Goal: Transaction & Acquisition: Purchase product/service

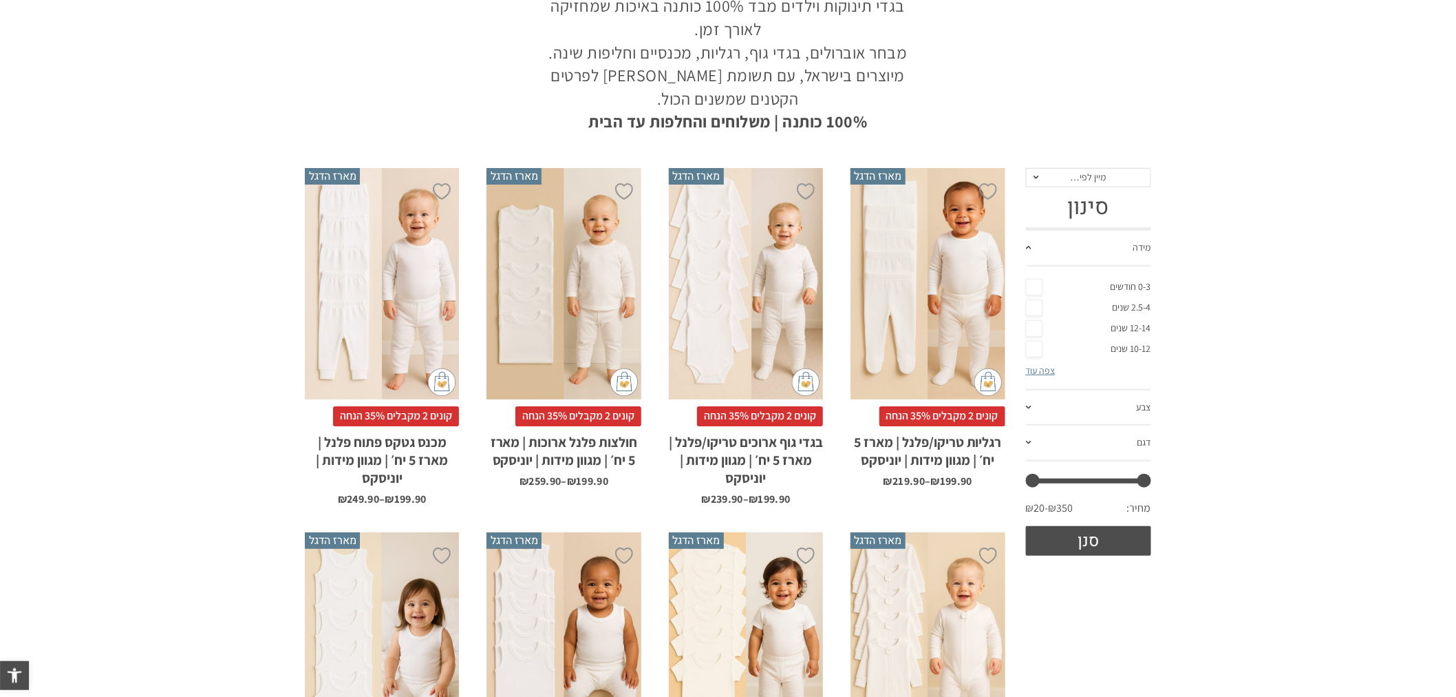
click at [895, 264] on div "x בחירת מידה 0-3m 3-6m 6-12m 12-18m 18-24m 24-30m בחירת סוג בד טריקו (עונת מעבר…" at bounding box center [928, 284] width 154 height 232
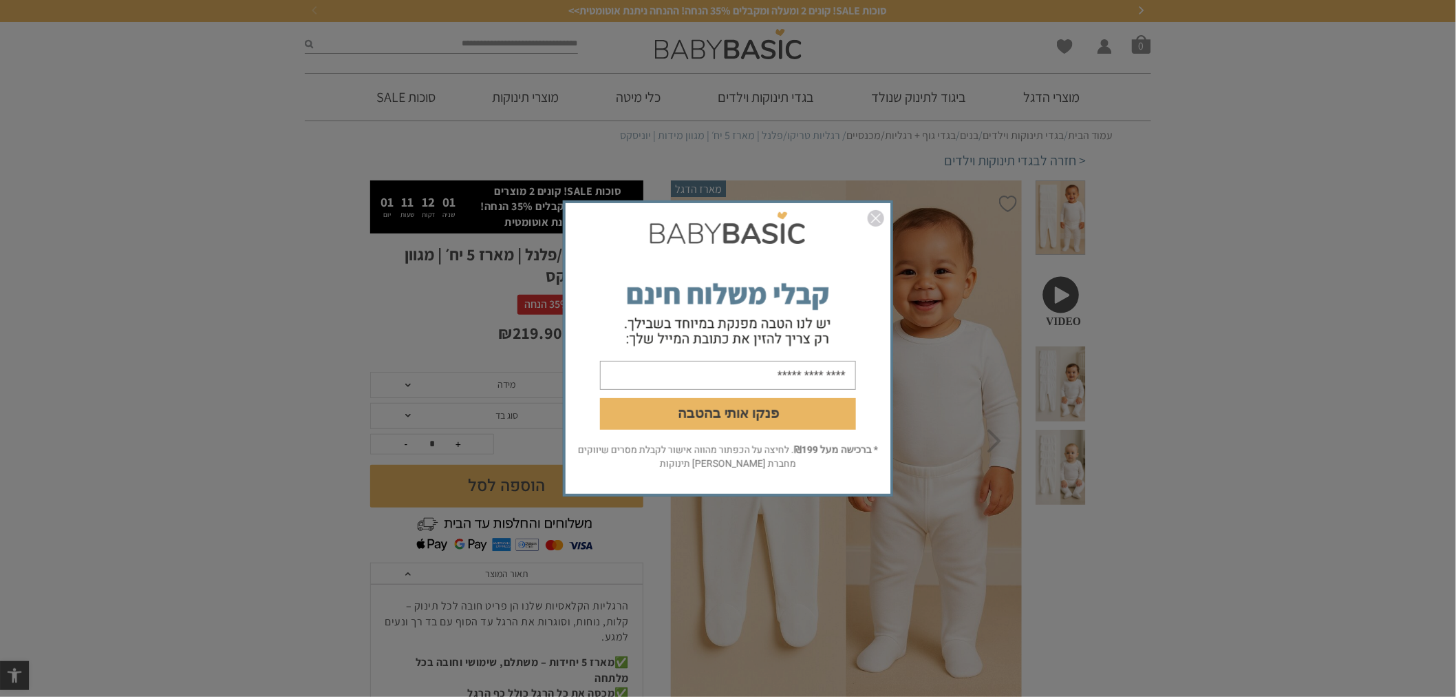
click at [874, 219] on img "סגור" at bounding box center [876, 218] width 17 height 17
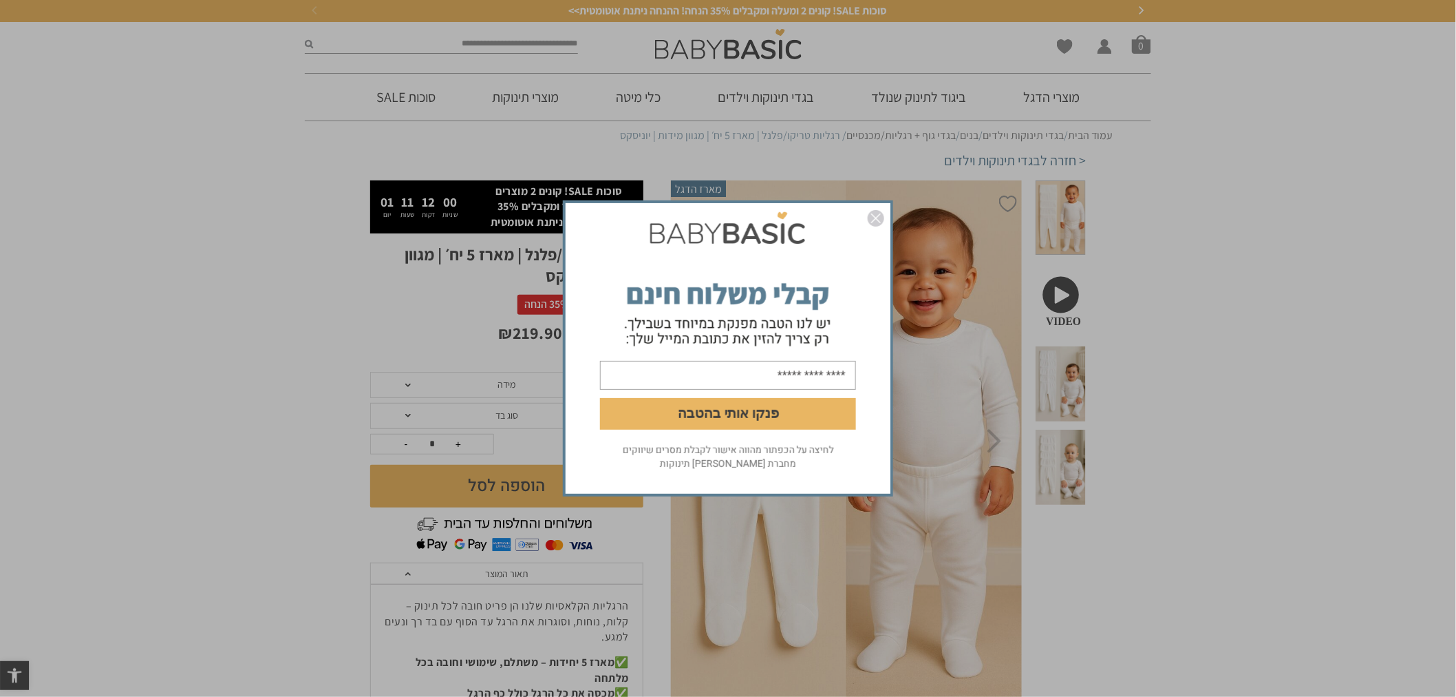
click at [879, 215] on img "סגור" at bounding box center [876, 218] width 17 height 17
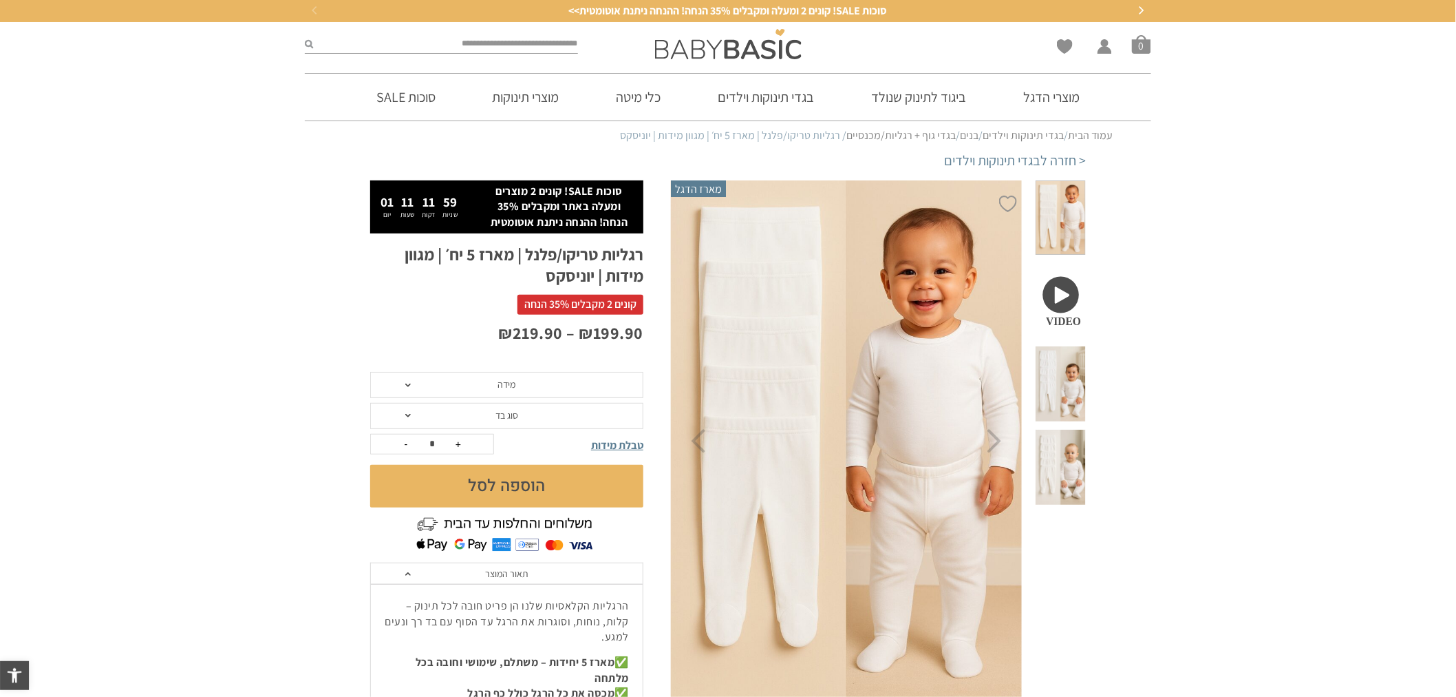
click at [882, 284] on img at bounding box center [846, 441] width 352 height 529
click at [913, 403] on img at bounding box center [846, 441] width 352 height 529
click at [892, 368] on img at bounding box center [846, 441] width 352 height 529
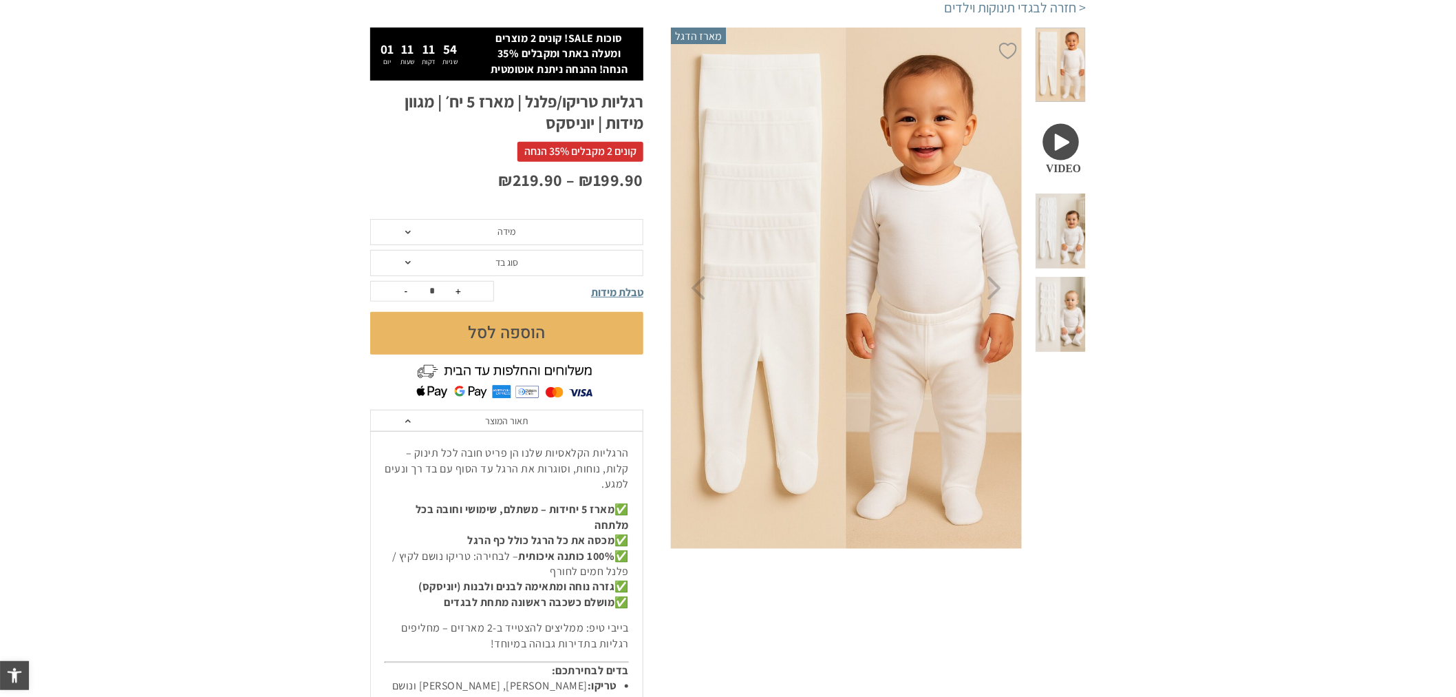
click at [847, 356] on img at bounding box center [846, 288] width 352 height 529
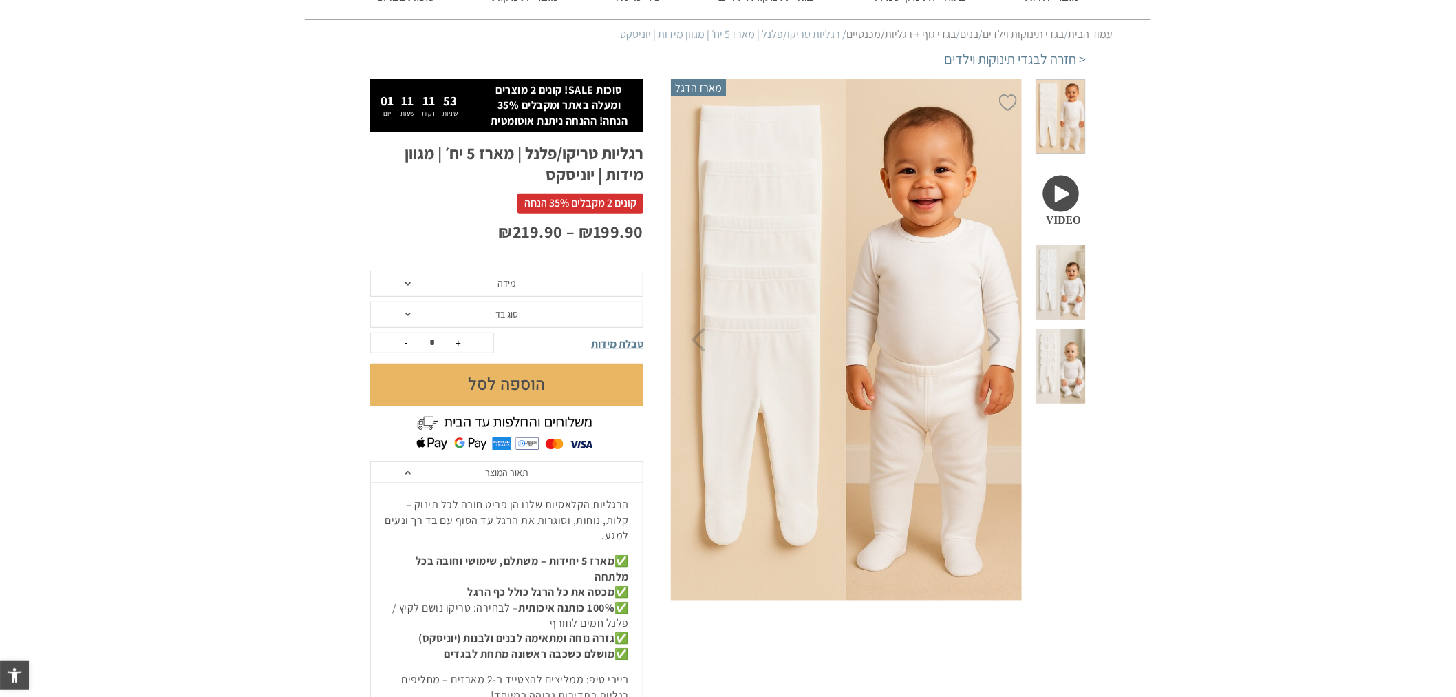
scroll to position [76, 0]
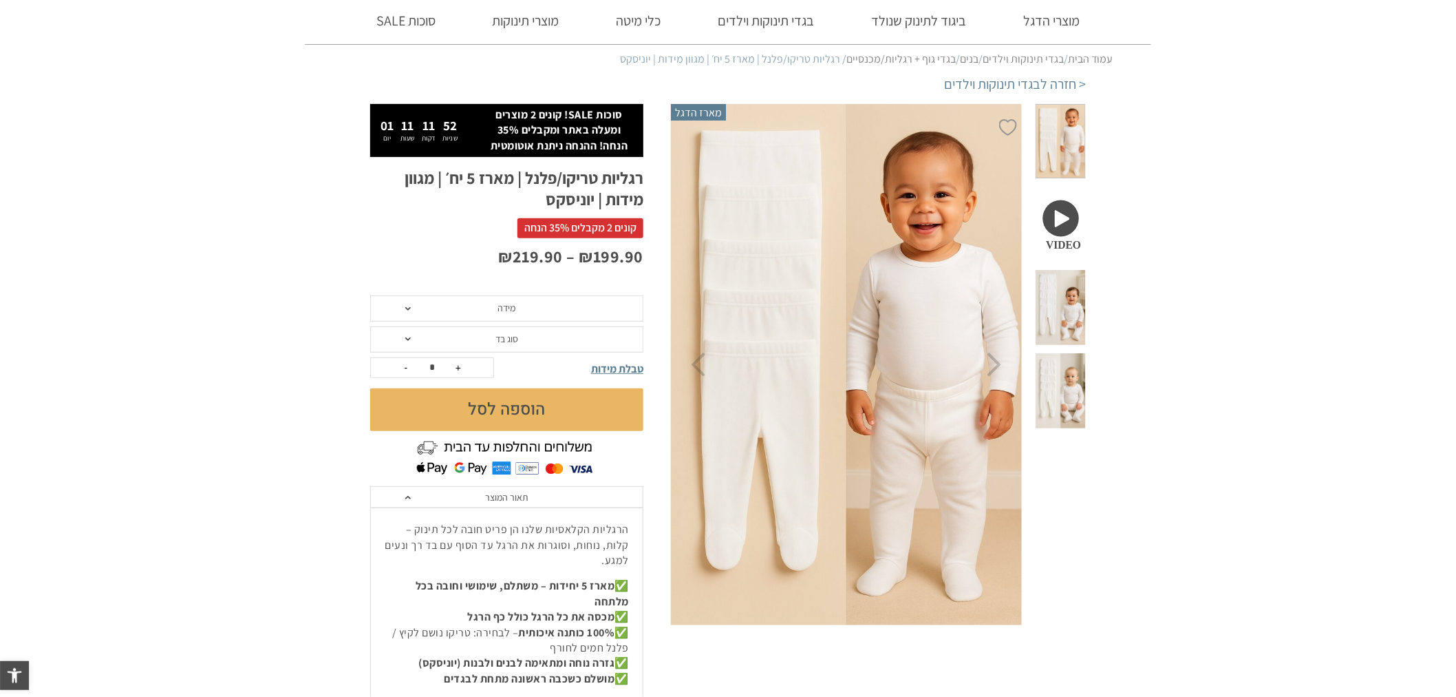
click at [1077, 148] on span at bounding box center [1061, 141] width 50 height 75
click at [1075, 140] on span at bounding box center [1061, 141] width 50 height 75
click at [1057, 270] on span at bounding box center [1061, 307] width 50 height 75
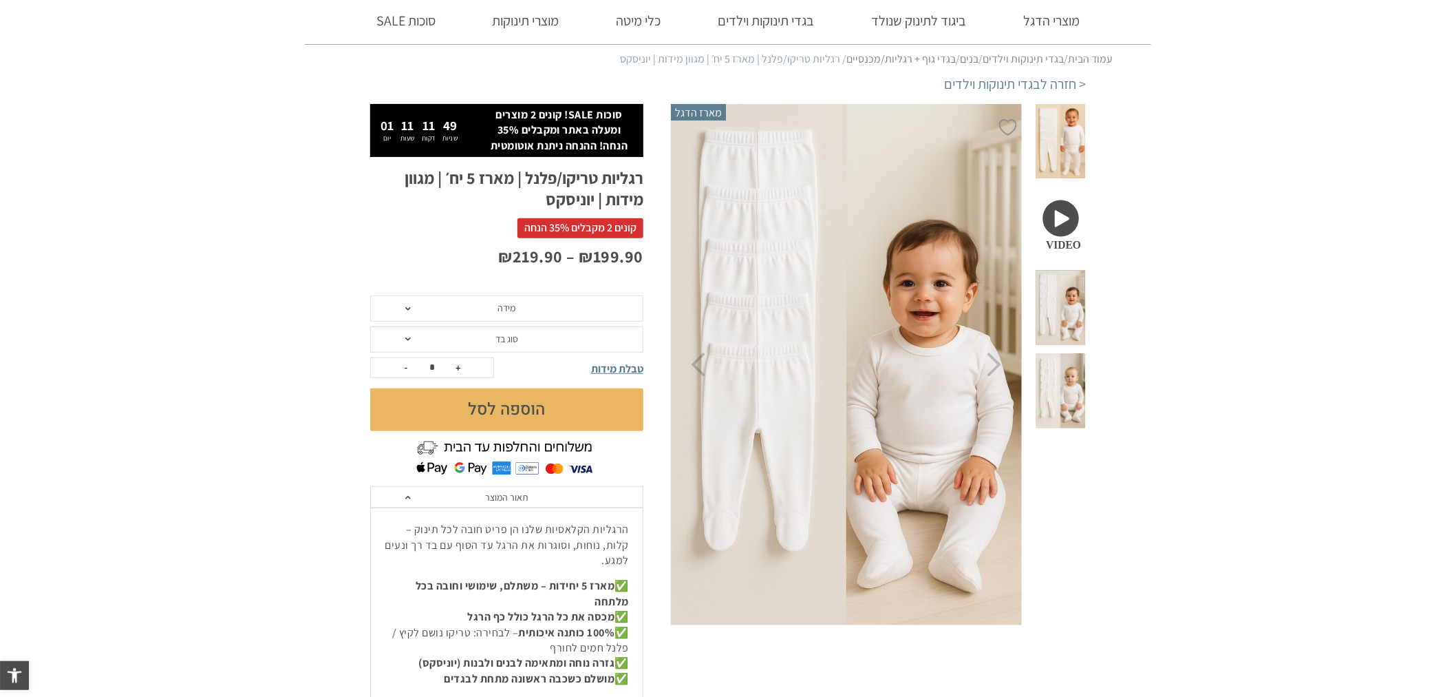
click at [1053, 353] on span at bounding box center [1061, 390] width 50 height 75
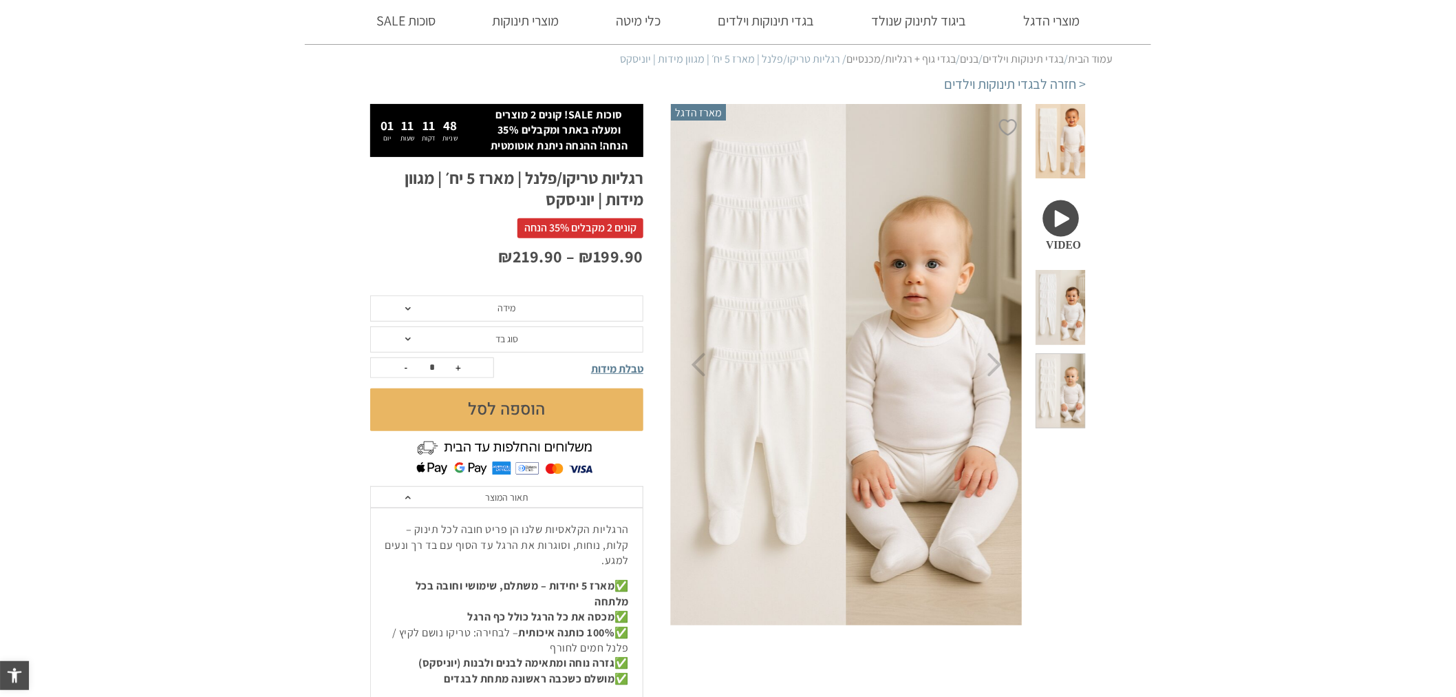
scroll to position [0, 0]
click at [1086, 135] on div at bounding box center [1061, 364] width 64 height 521
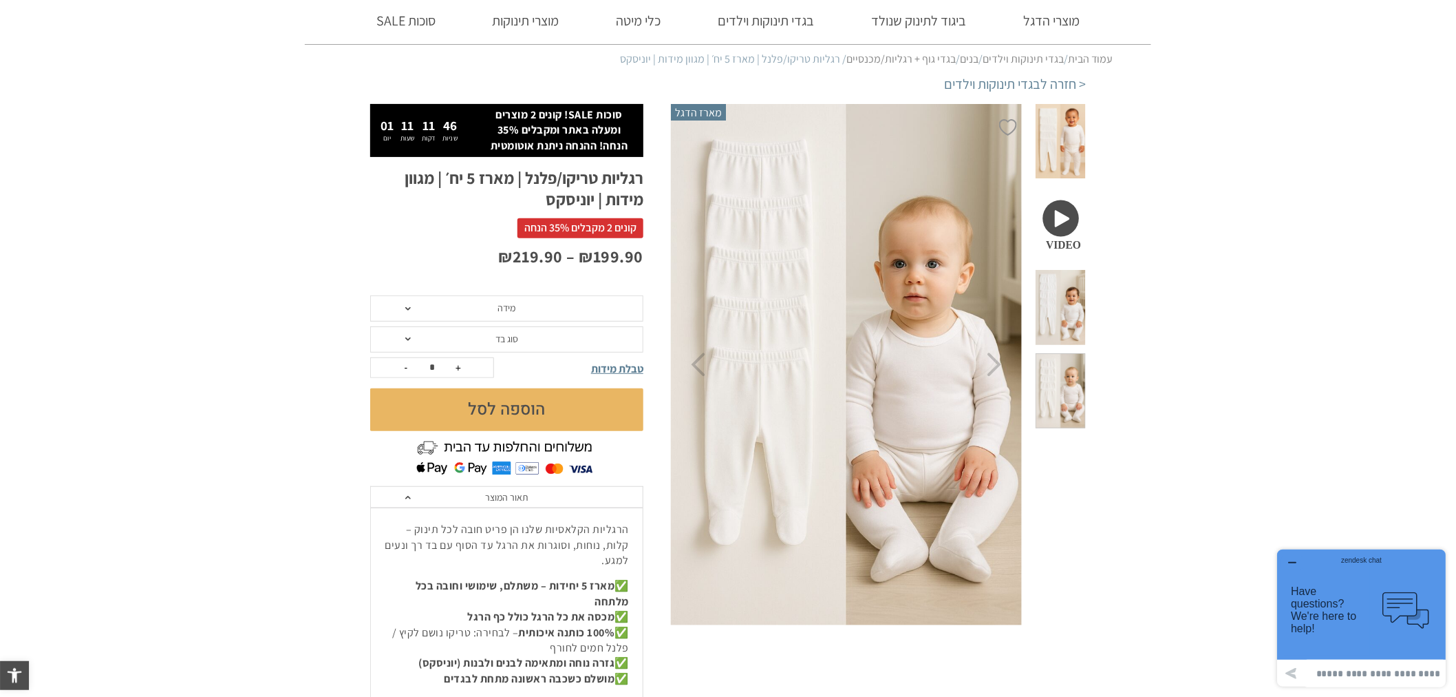
click at [1078, 135] on span at bounding box center [1061, 141] width 50 height 75
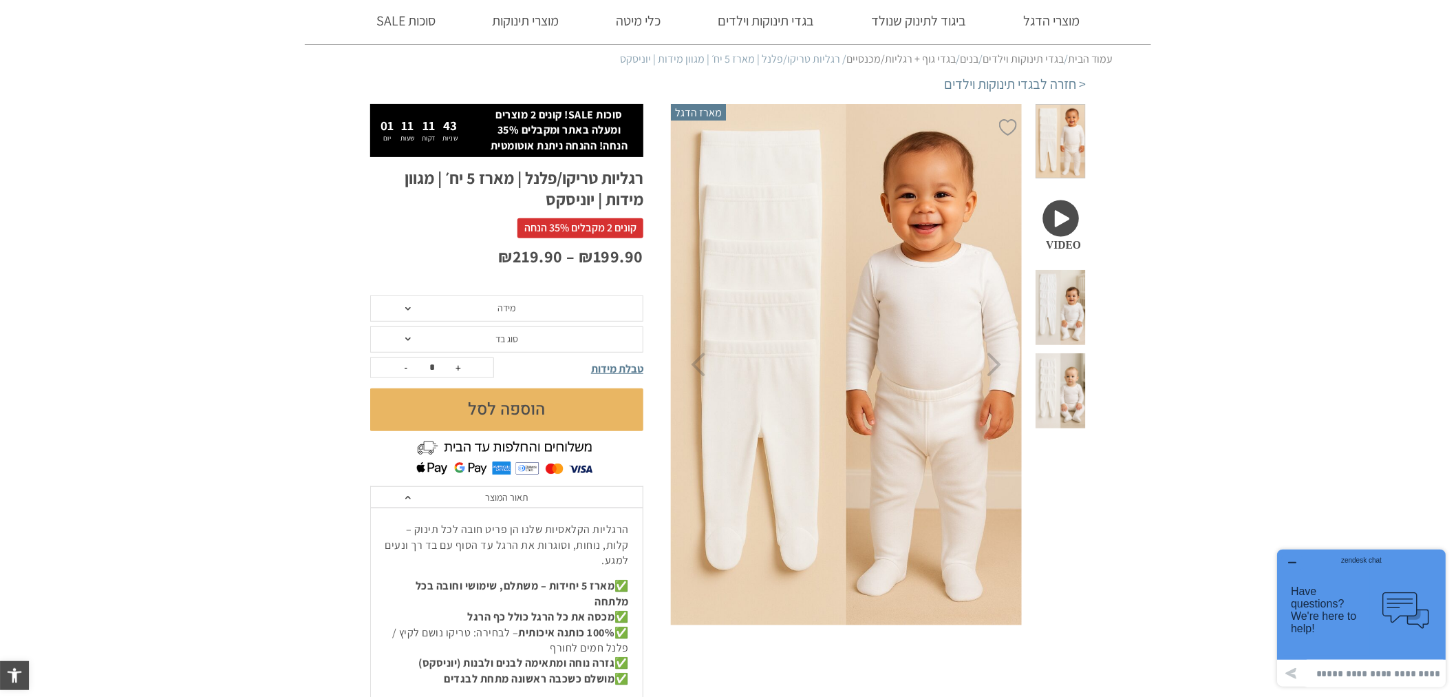
click at [1050, 353] on span at bounding box center [1061, 390] width 50 height 75
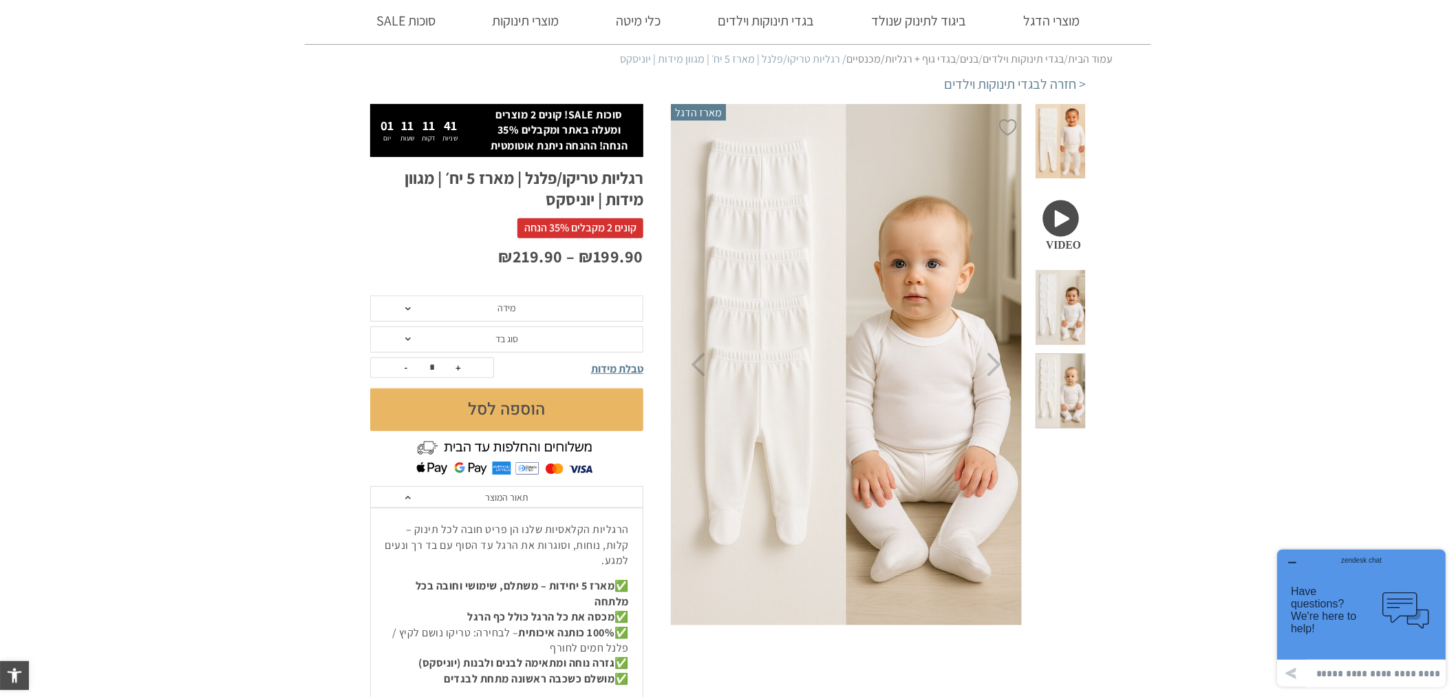
click at [952, 319] on img at bounding box center [846, 364] width 352 height 529
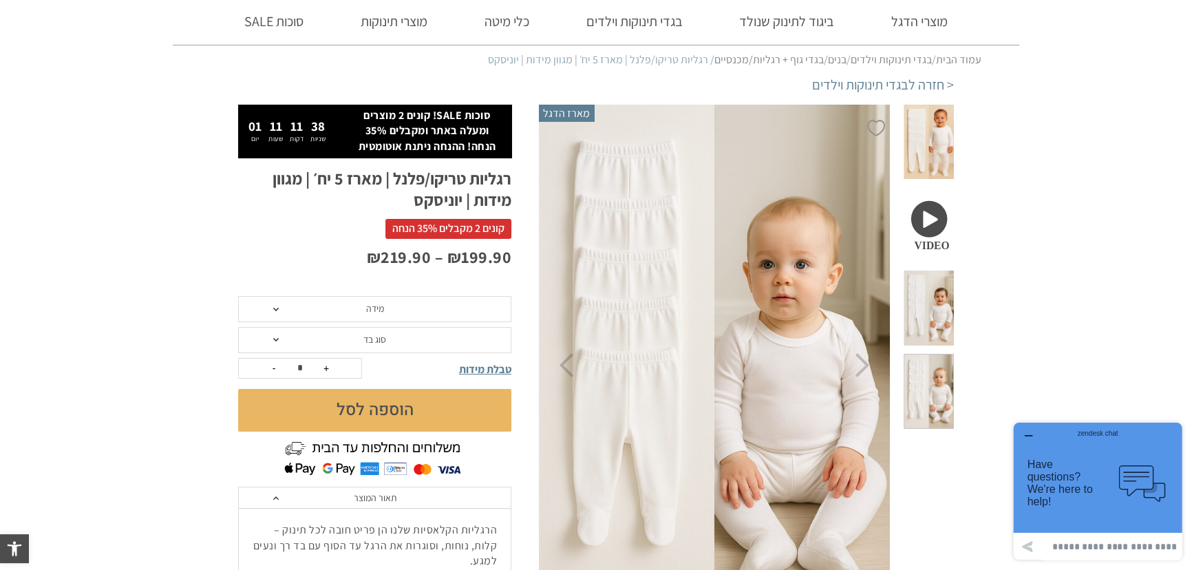
scroll to position [138, 0]
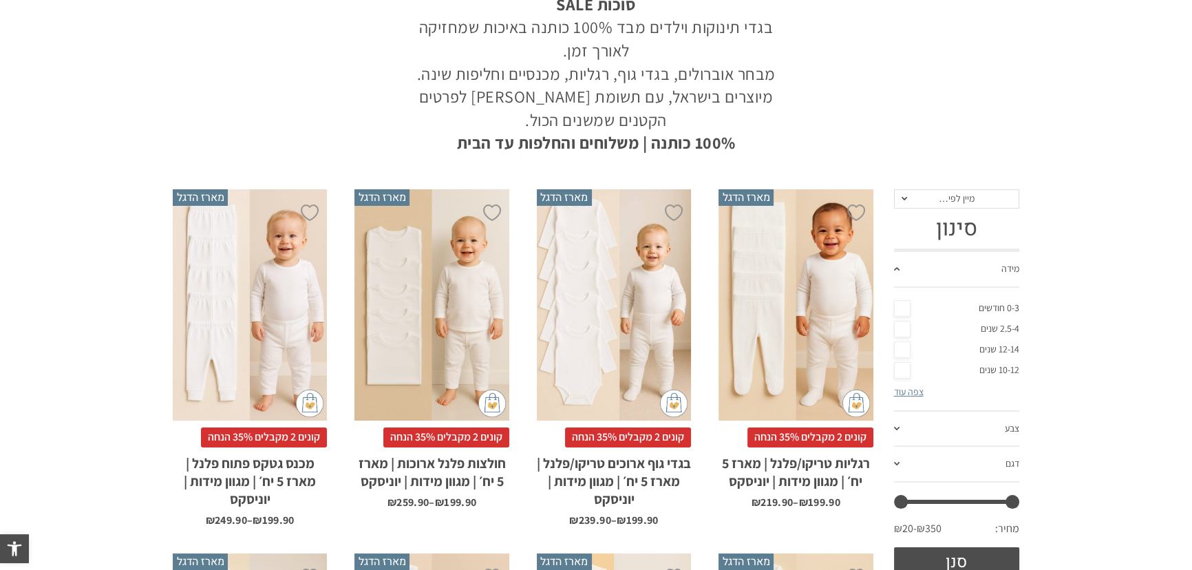
click at [174, 293] on div "x בחירת מידה 3-6m 6-12m 12-18m 18-24m 24-30m 2-5-4-שנים 4-6y 6-8-שנים" at bounding box center [250, 305] width 154 height 232
click at [262, 233] on div "x בחירת מידה 3-6m 6-12m 12-18m 18-24m 24-30m 2-5-4-שנים 4-6y 6-8-שנים" at bounding box center [250, 305] width 154 height 232
click at [246, 285] on div "x בחירת מידה 3-6m 6-12m 12-18m 18-24m 24-30m 2-5-4-שנים 4-6y 6-8-שנים" at bounding box center [250, 305] width 154 height 232
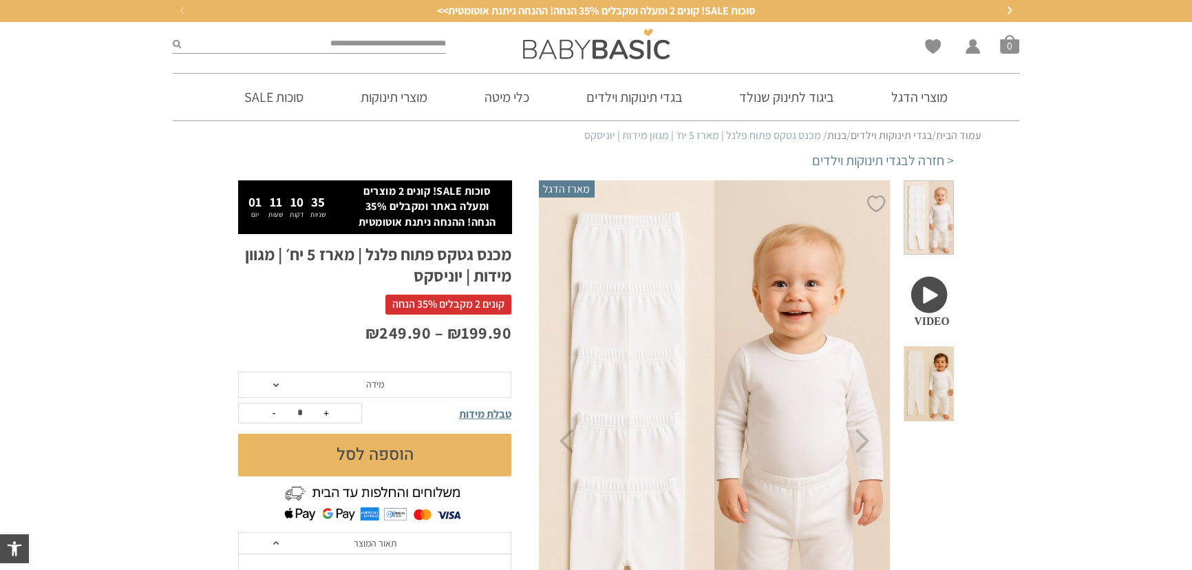
click at [683, 300] on img at bounding box center [714, 441] width 352 height 529
click at [674, 266] on img at bounding box center [714, 441] width 352 height 529
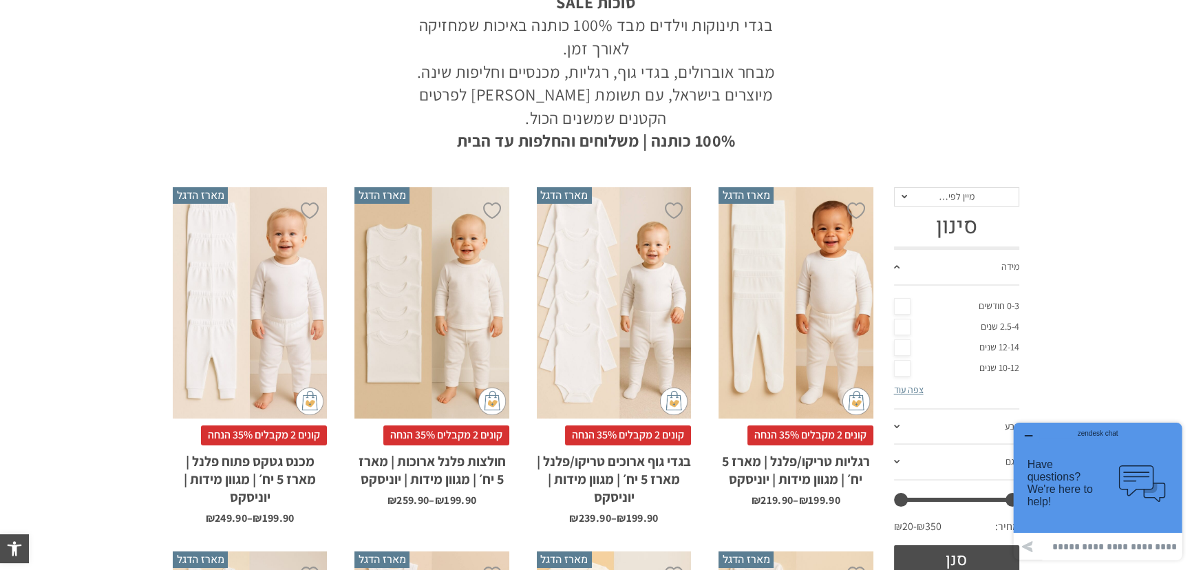
scroll to position [250, 0]
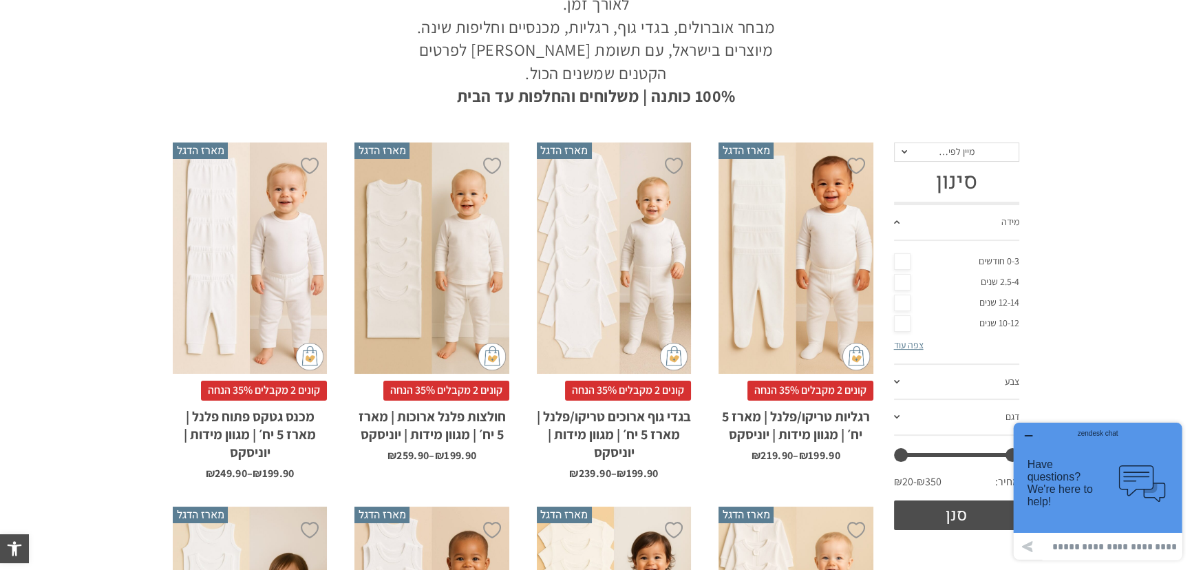
click at [666, 251] on div "x בחירת מידה 0-3m 3-6m 6-12m 12-18m 18-24m 24-30m בחירת סוג בד טריקו (עונת מעבר…" at bounding box center [614, 258] width 154 height 232
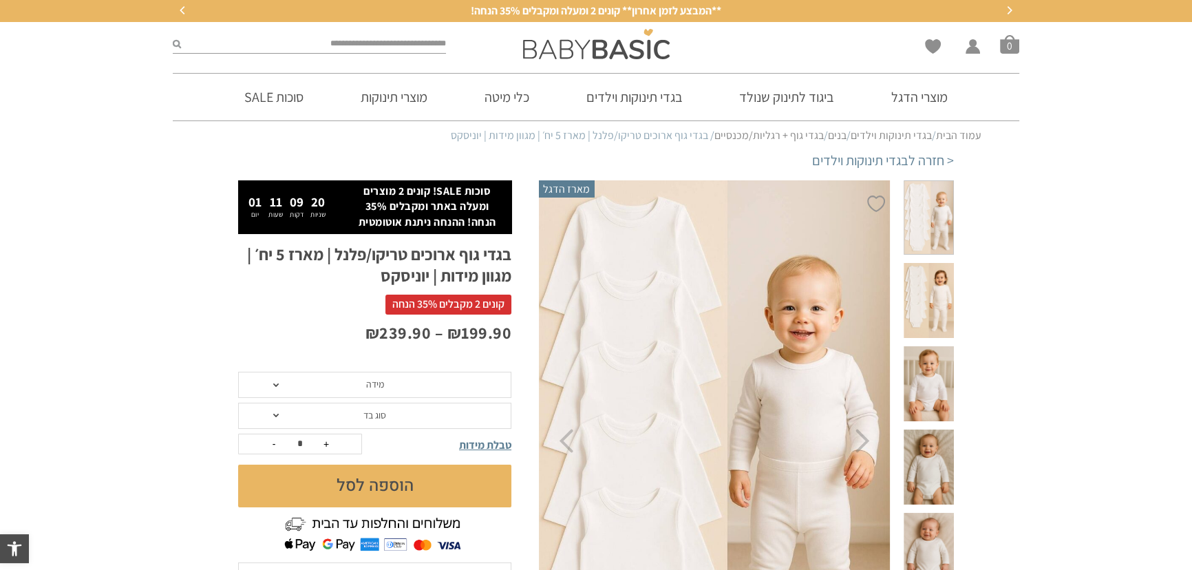
drag, startPoint x: 735, startPoint y: 278, endPoint x: 765, endPoint y: 324, distance: 55.2
drag, startPoint x: 660, startPoint y: 299, endPoint x: 690, endPoint y: 407, distance: 112.0
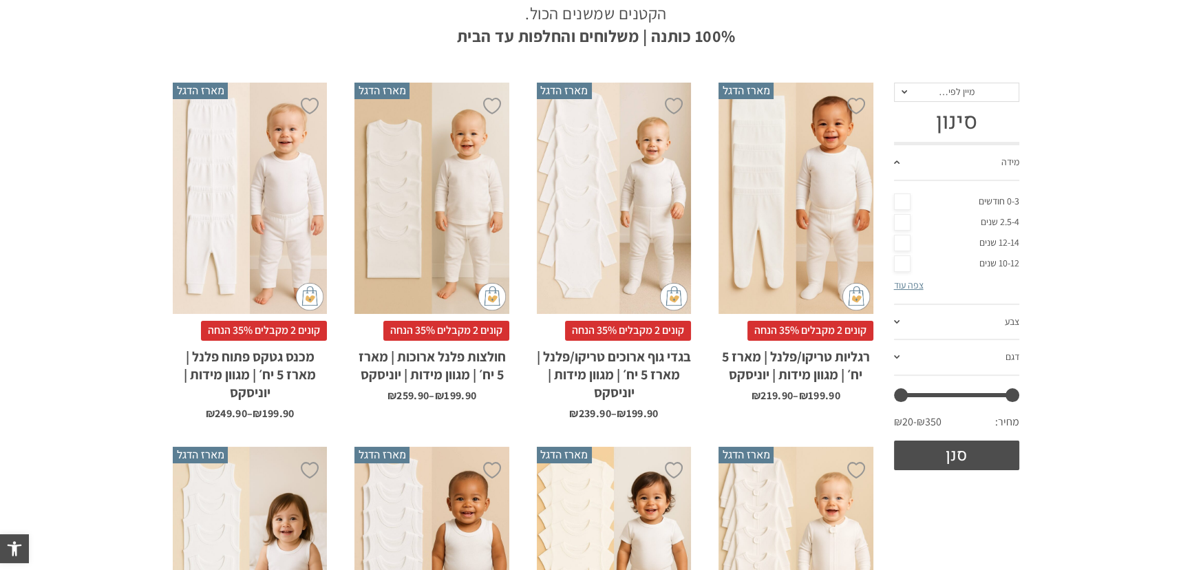
scroll to position [332, 0]
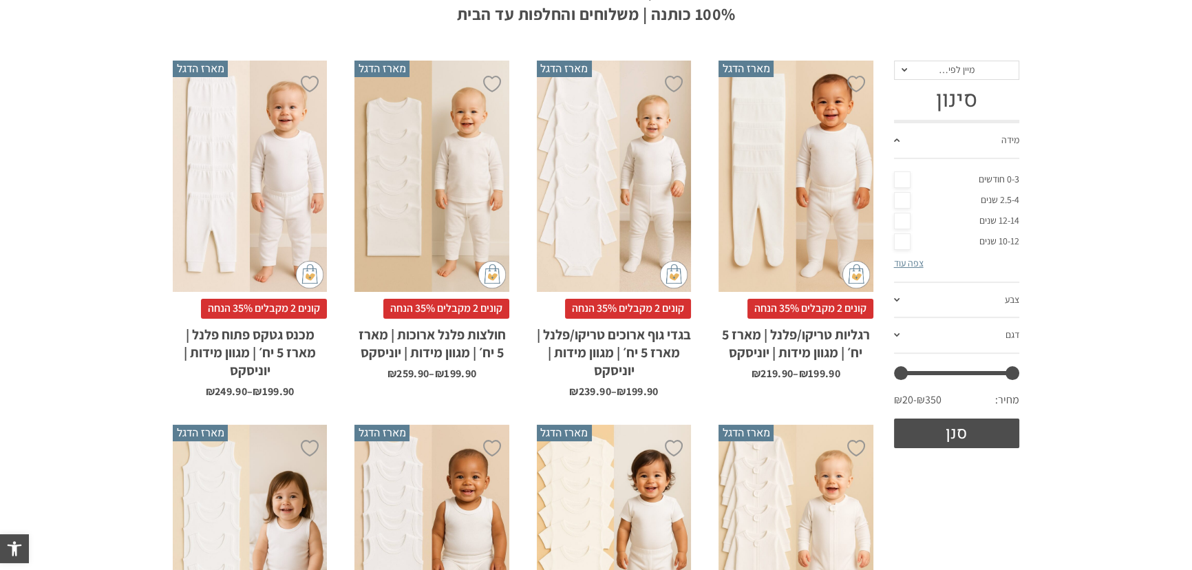
click at [448, 204] on div "x בחירת מידה 12-18m 18-24m 24-30m 2-5-4-שנים 4-6y 6-8-שנים 8-10y" at bounding box center [431, 177] width 154 height 232
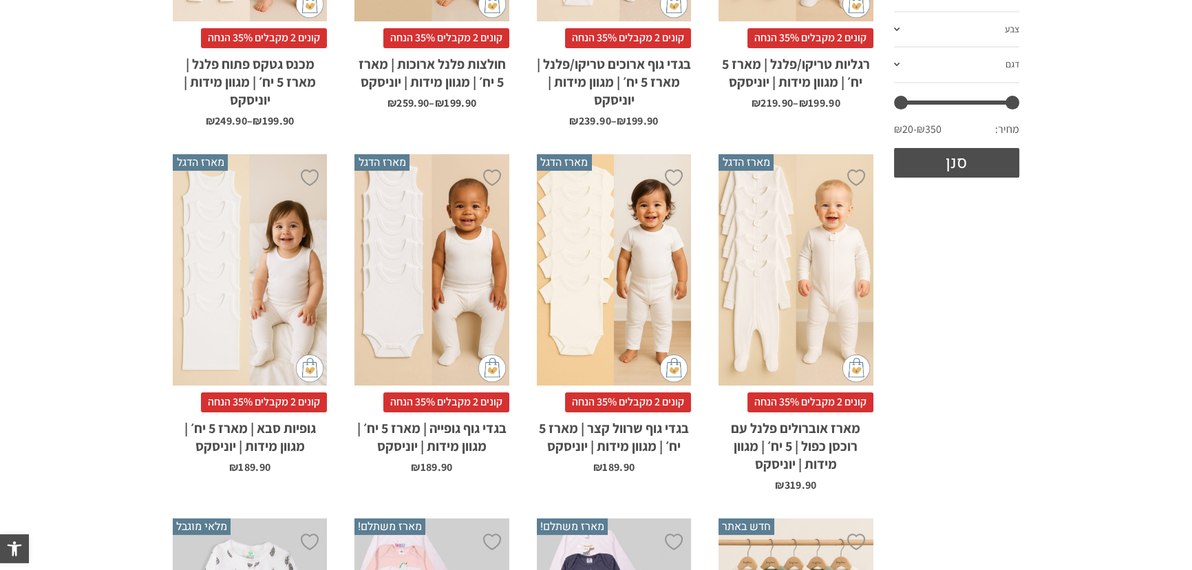
click at [818, 305] on div "x בחירת מידה 0-3m 3-6m 6-12m" at bounding box center [796, 270] width 154 height 232
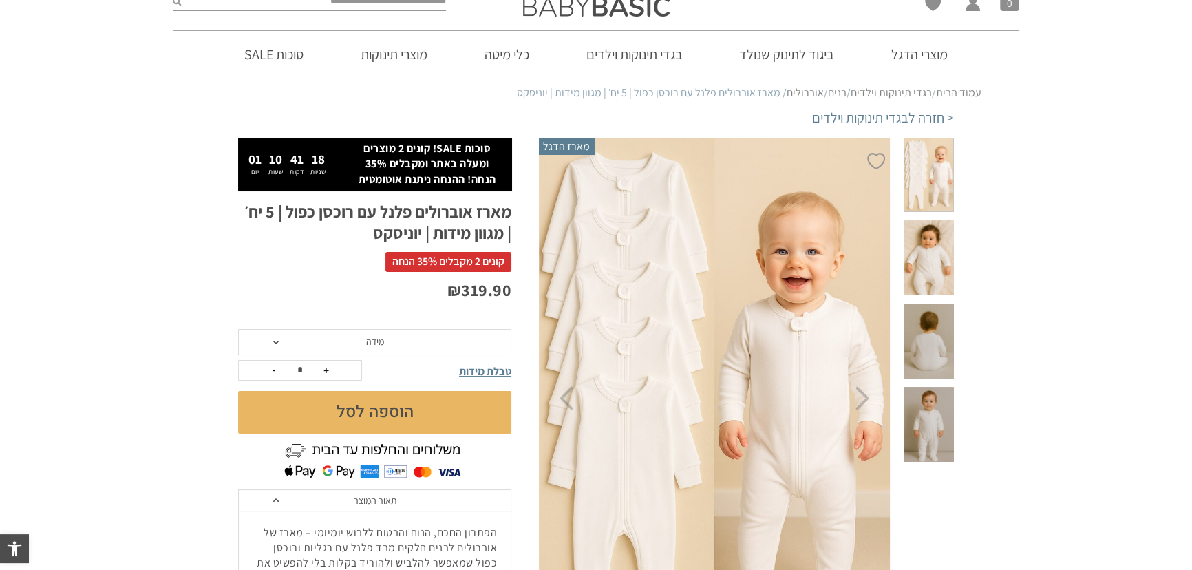
scroll to position [62, 0]
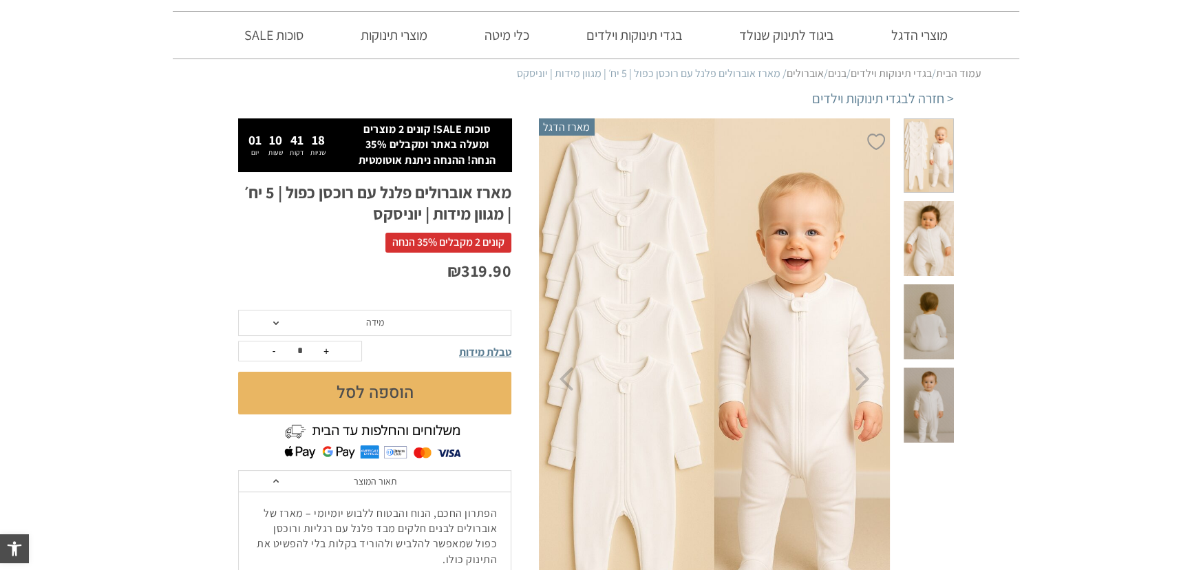
click at [688, 303] on img at bounding box center [714, 379] width 352 height 529
click at [741, 275] on img at bounding box center [714, 379] width 352 height 529
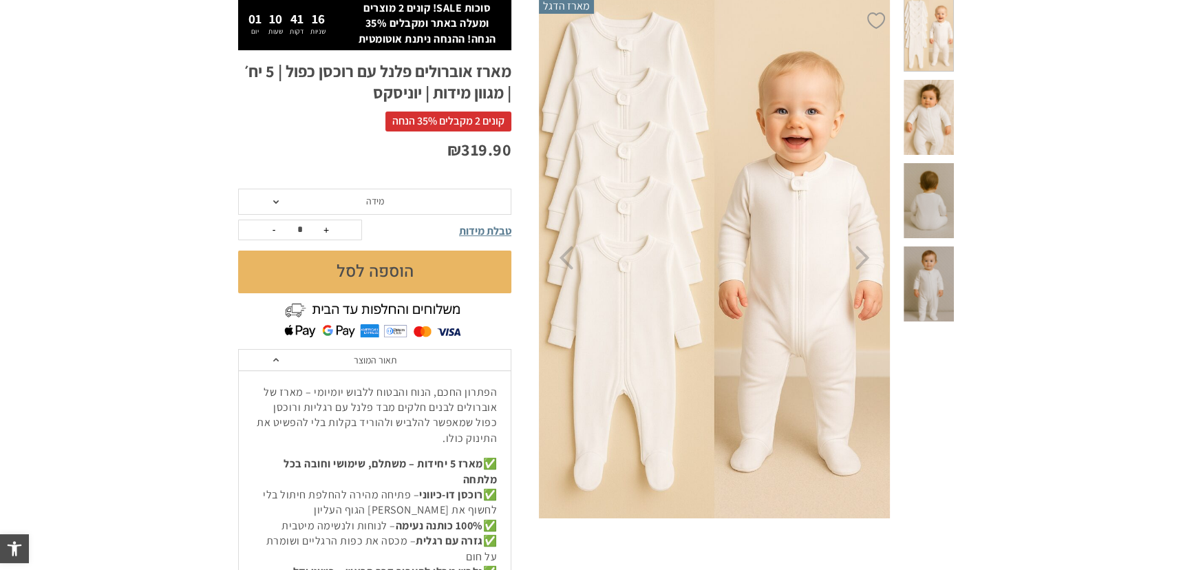
scroll to position [187, 0]
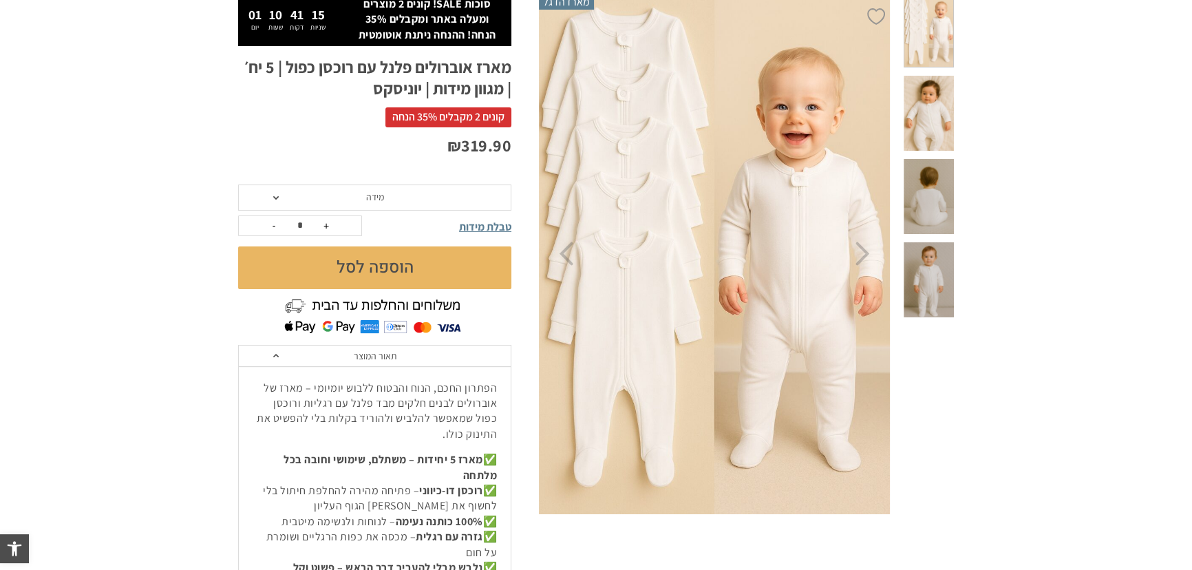
click at [740, 278] on img at bounding box center [714, 254] width 352 height 529
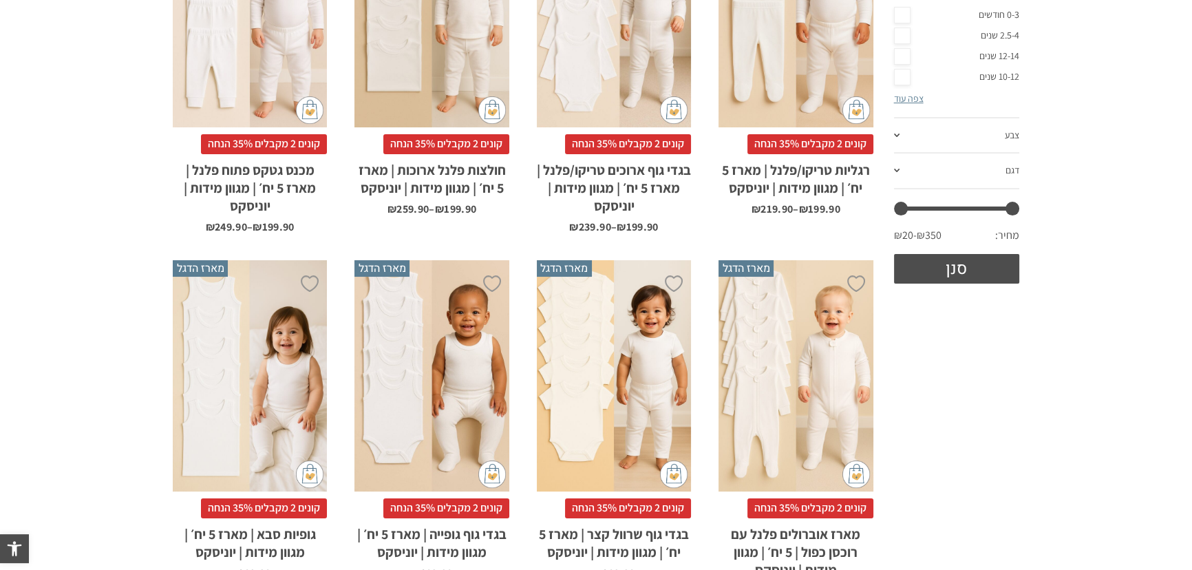
scroll to position [622, 0]
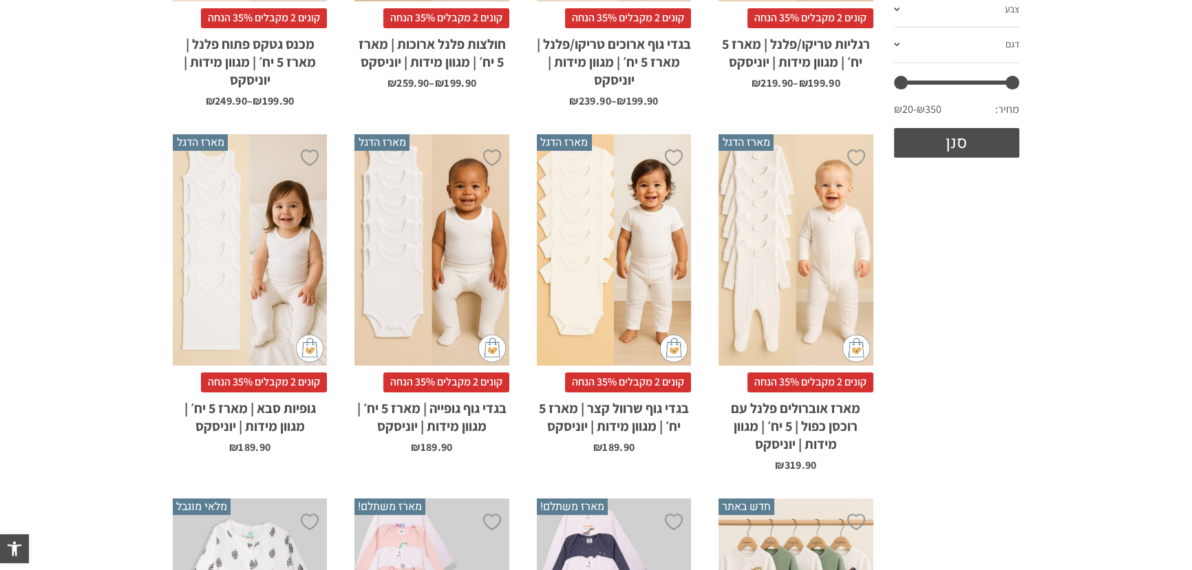
click at [648, 233] on div "x בחירת מידה 0-3m 3-6m 6-12m 12-18m 18-24m 24-30m" at bounding box center [614, 250] width 154 height 232
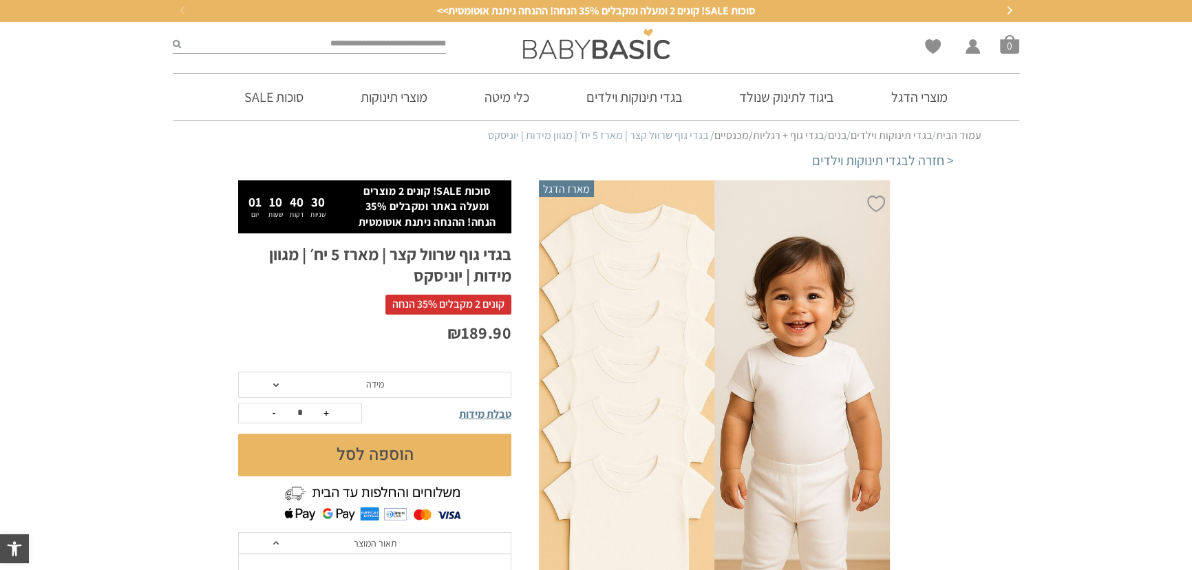
click at [674, 322] on img at bounding box center [714, 443] width 351 height 527
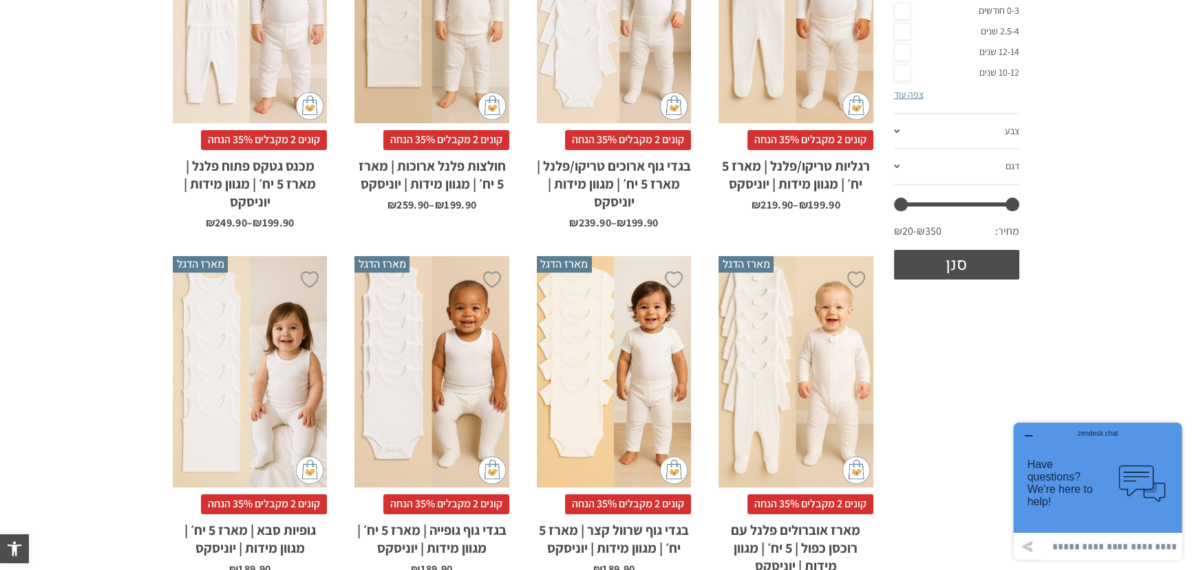
scroll to position [581, 0]
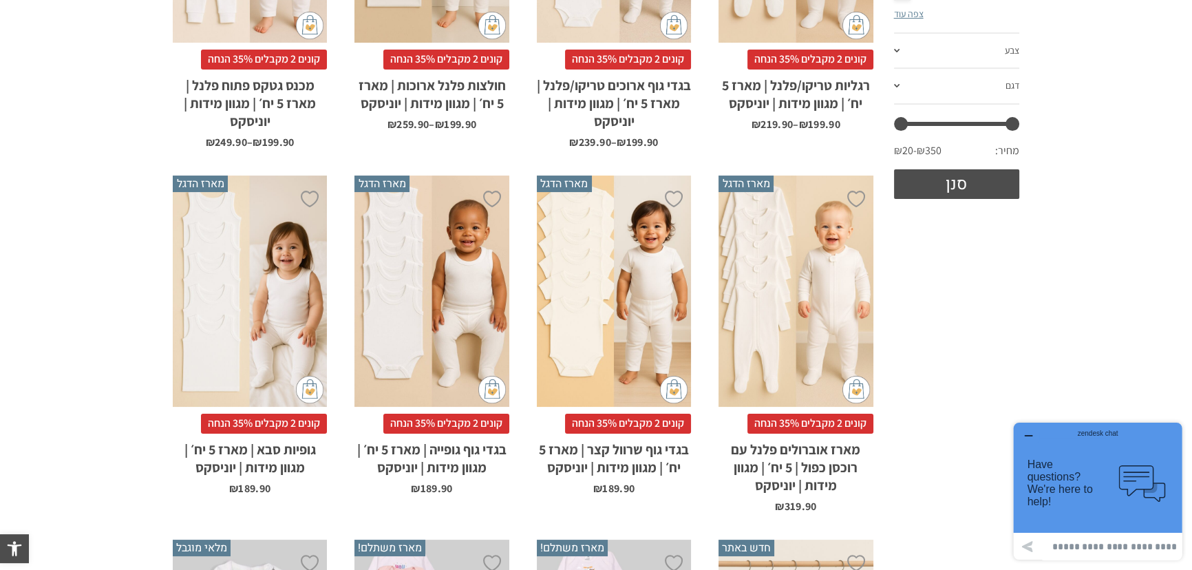
click at [399, 352] on div "x בחירת מידה 0-3m 3-6m 6-12m 12-18m 18-24m 24-30m" at bounding box center [431, 292] width 154 height 232
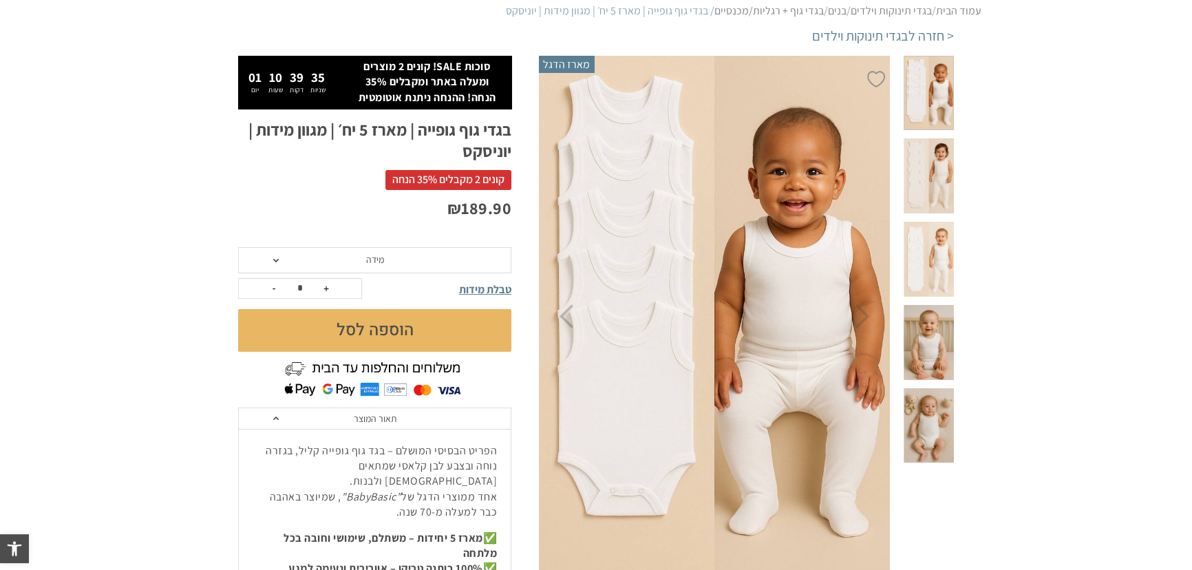
click at [930, 167] on span at bounding box center [929, 175] width 50 height 75
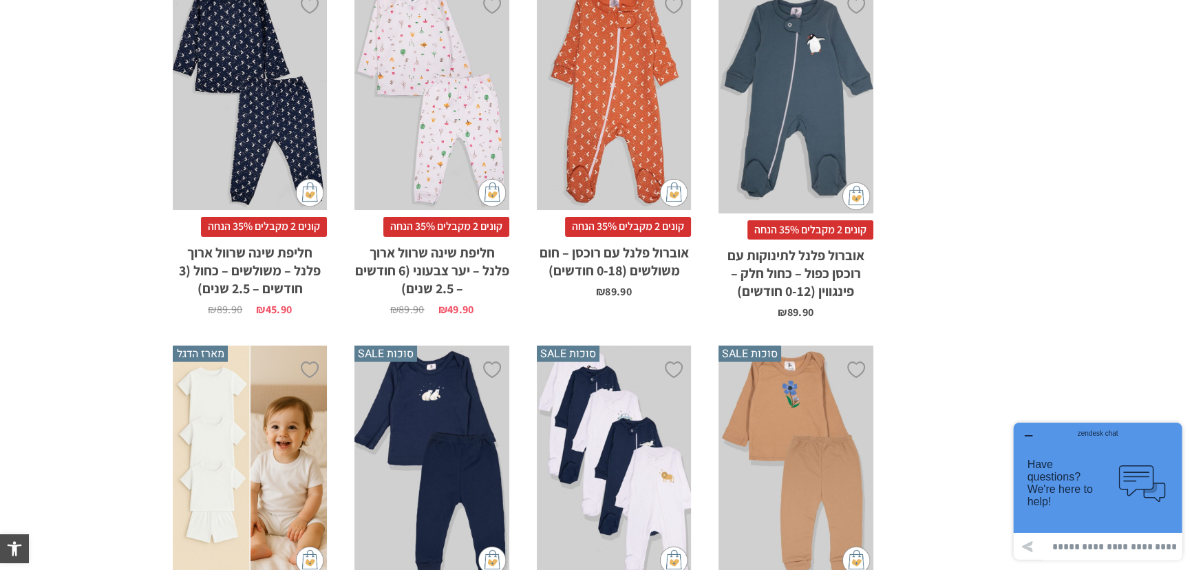
scroll to position [4420, 0]
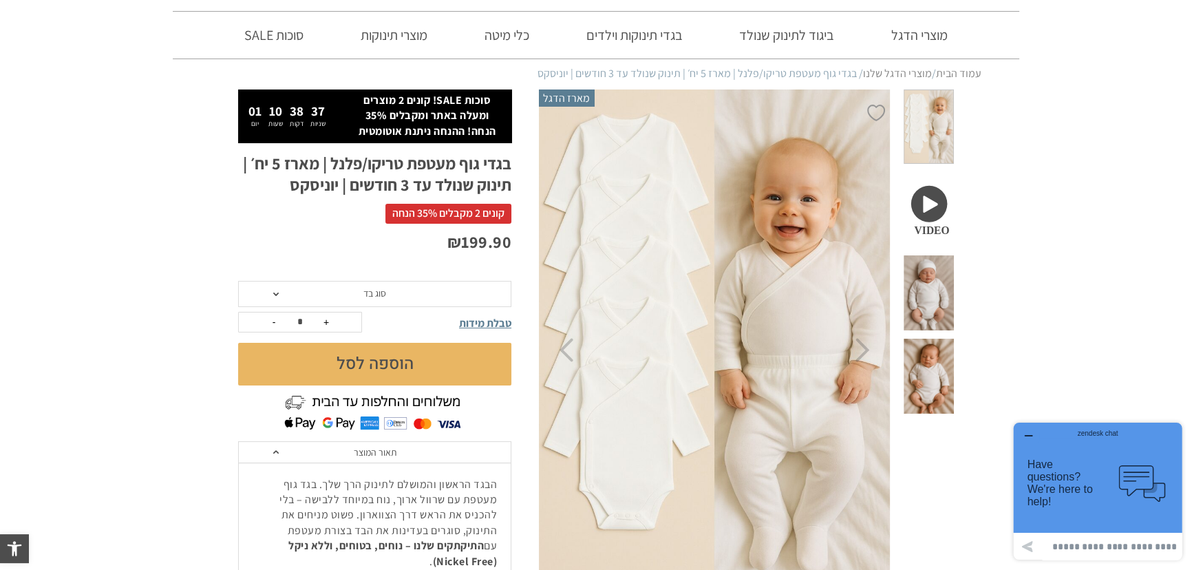
drag, startPoint x: 0, startPoint y: 0, endPoint x: 734, endPoint y: 348, distance: 812.5
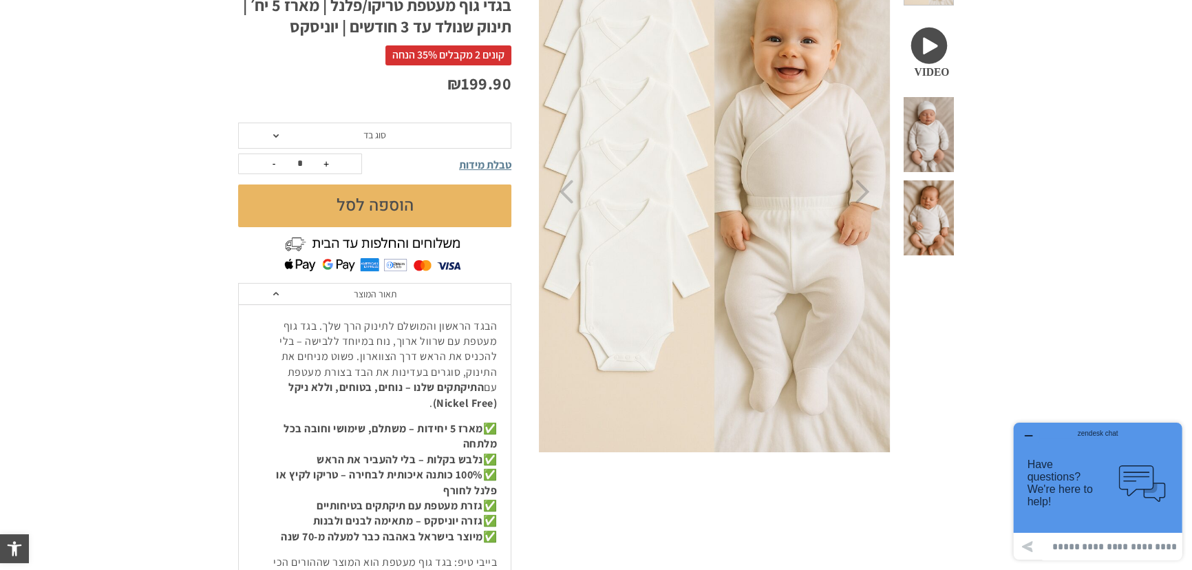
scroll to position [312, 0]
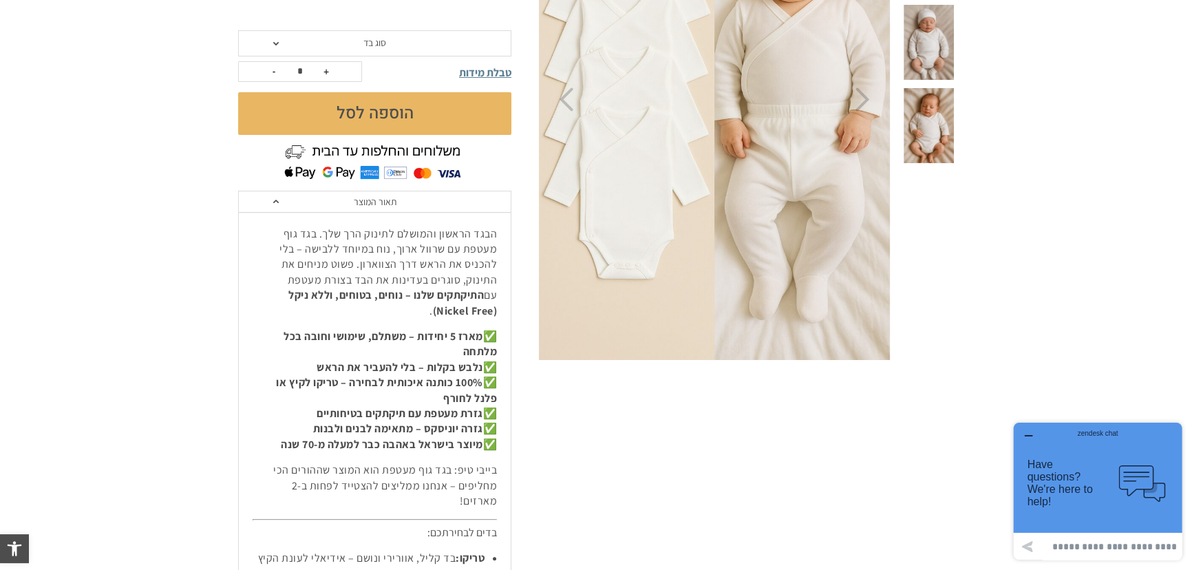
click at [759, 138] on img at bounding box center [714, 99] width 352 height 529
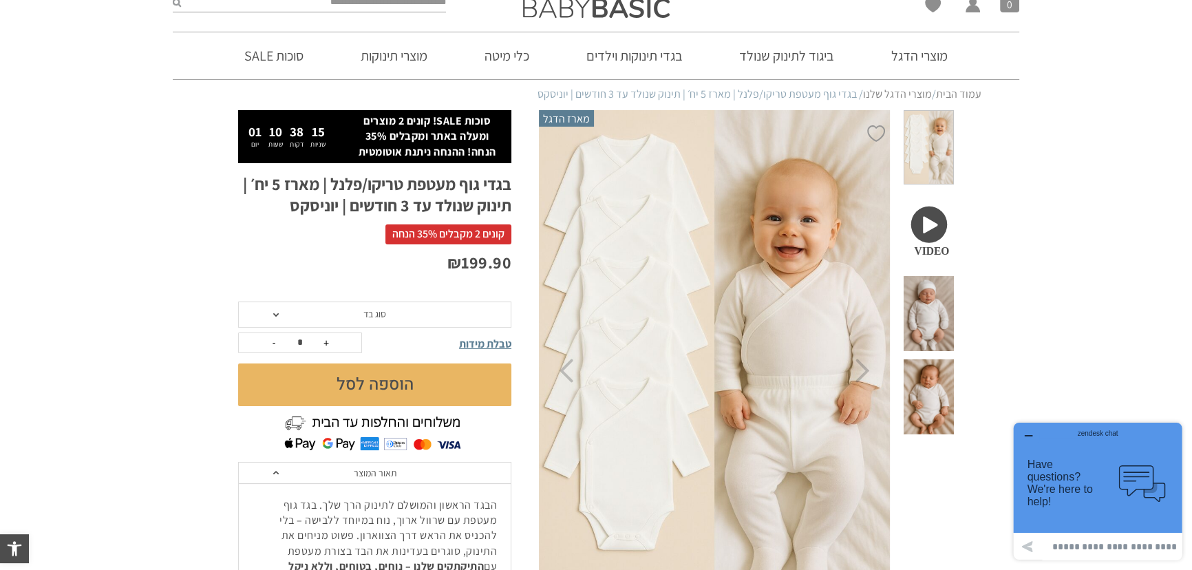
scroll to position [62, 0]
